Goal: Task Accomplishment & Management: Use online tool/utility

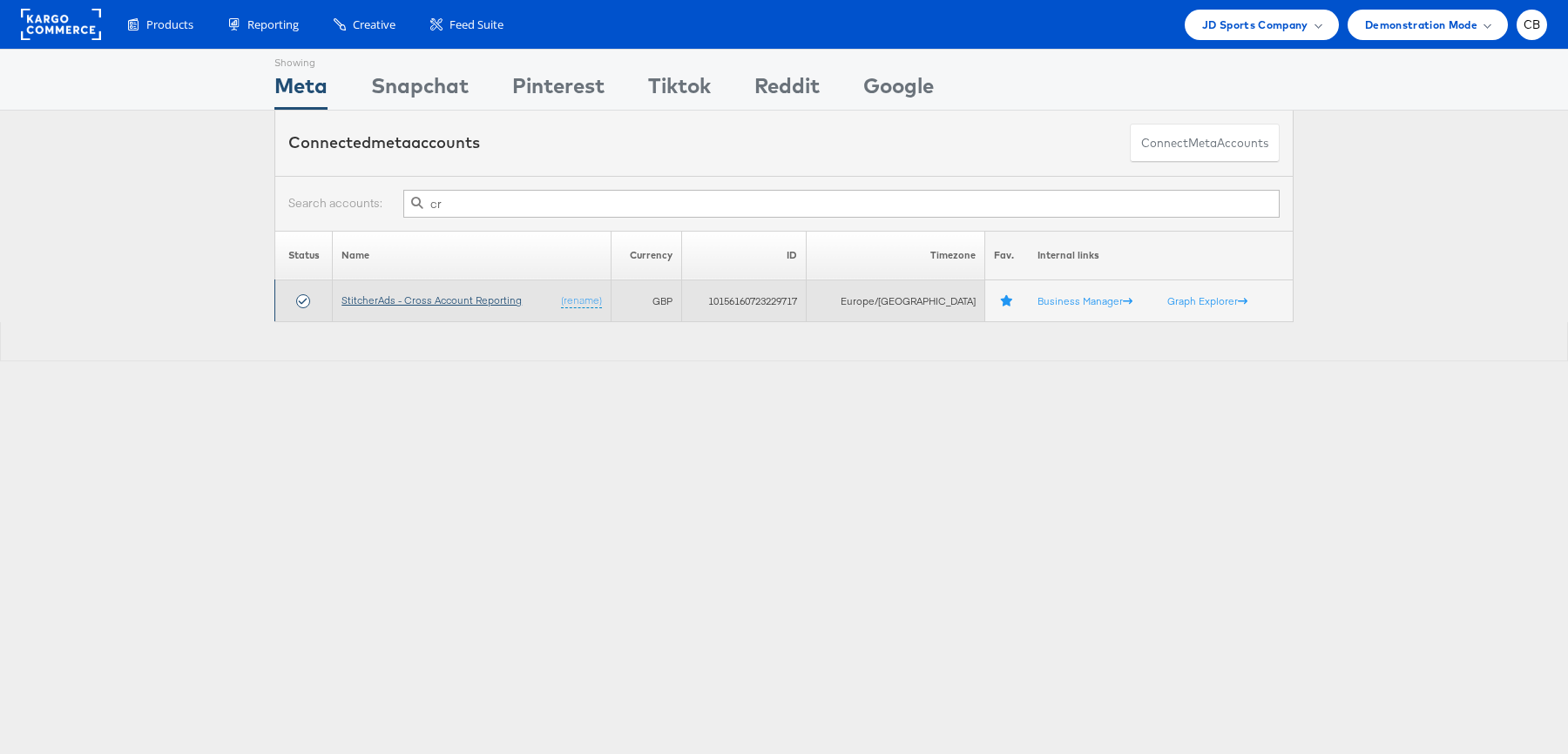
type input "cr"
click at [443, 304] on link "StitcherAds - Cross Account Reporting" at bounding box center [431, 299] width 180 height 13
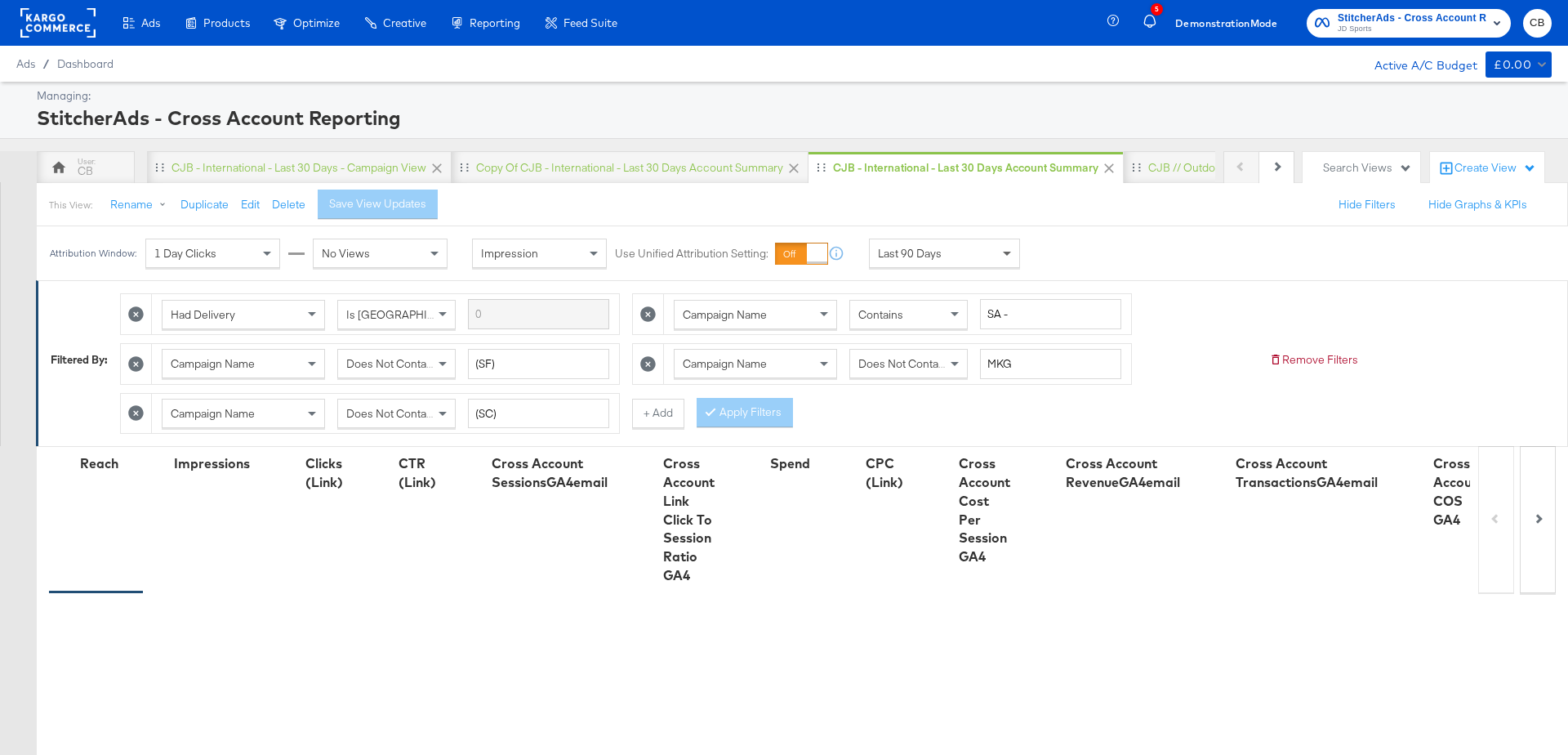
click at [1005, 248] on span at bounding box center [1009, 254] width 21 height 28
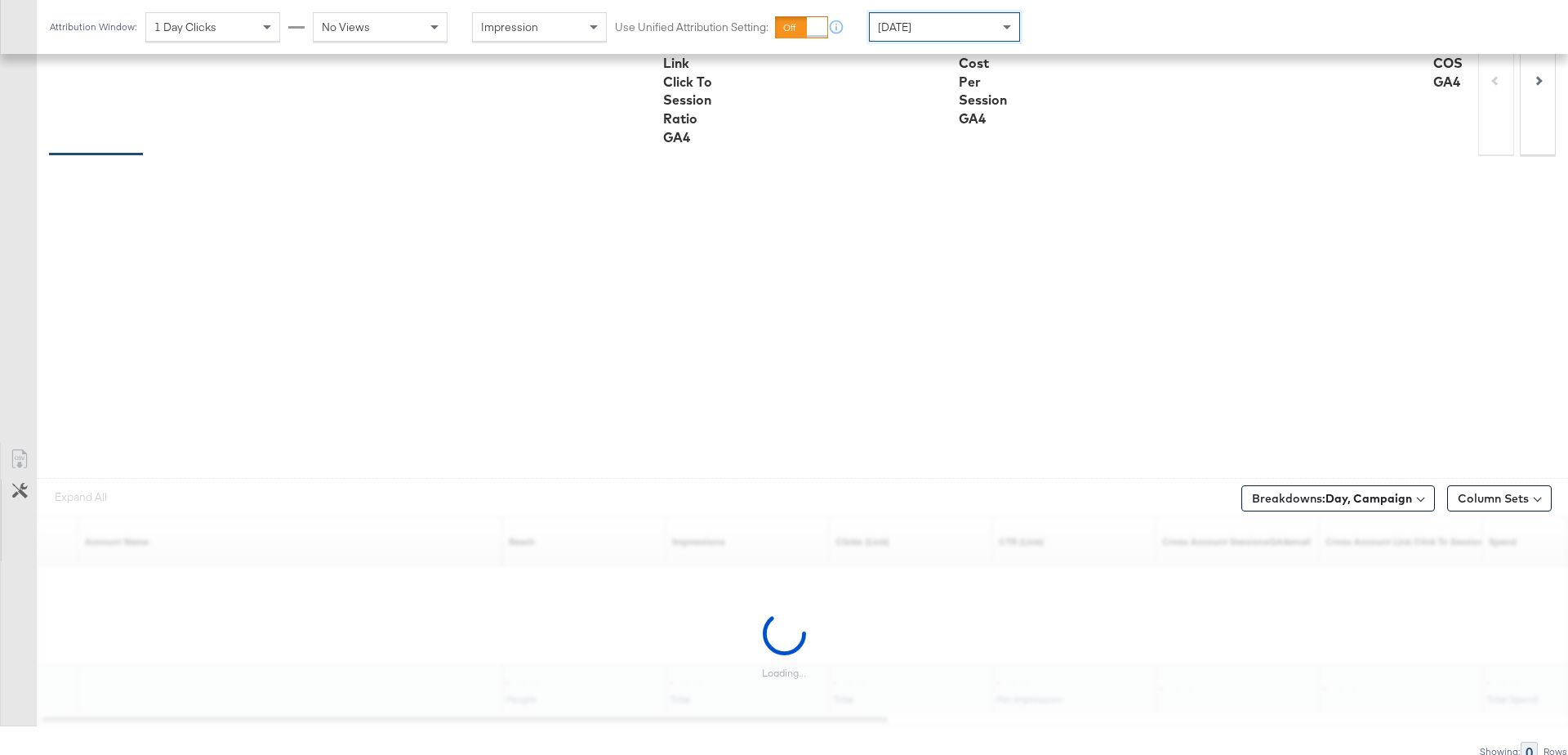
scroll to position [440, 0]
click at [1387, 494] on b "Day, Campaign" at bounding box center [1368, 496] width 87 height 15
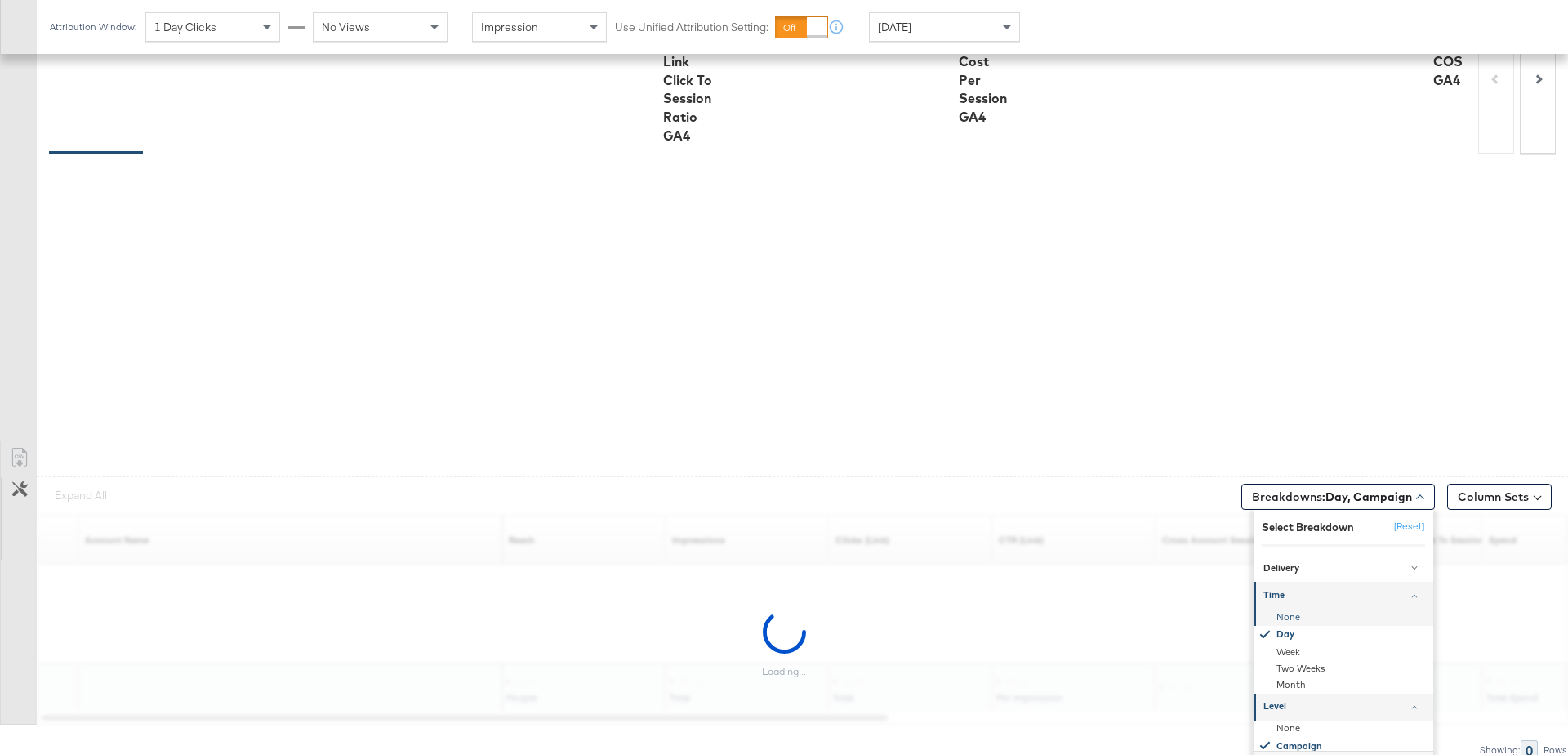
click at [1280, 611] on div "None" at bounding box center [1345, 617] width 177 height 17
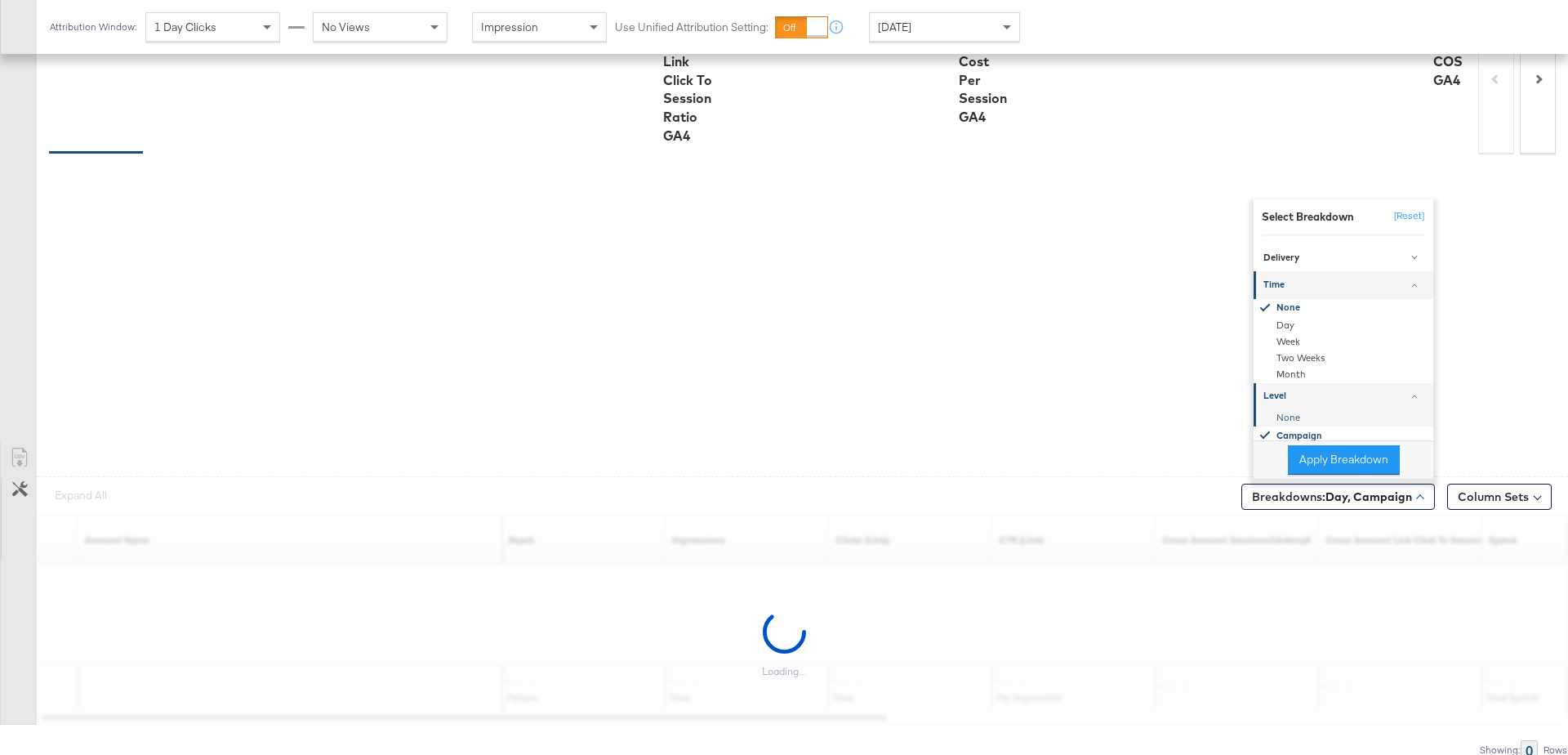
click at [1284, 411] on div "None" at bounding box center [1345, 418] width 177 height 17
click at [1318, 454] on button "Apply Breakdown" at bounding box center [1344, 460] width 112 height 30
